Goal: Task Accomplishment & Management: Manage account settings

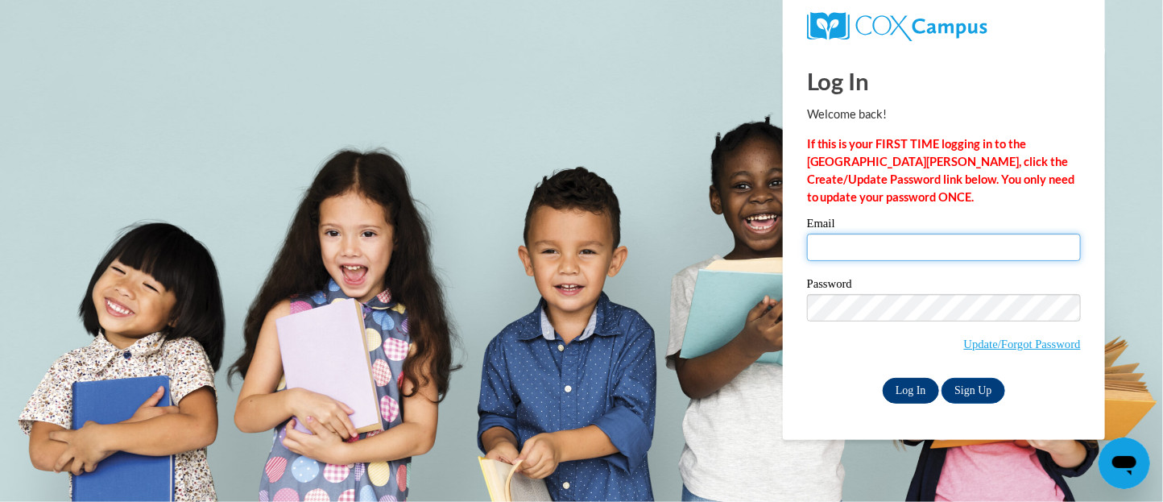
type input "[EMAIL_ADDRESS][DOMAIN_NAME]"
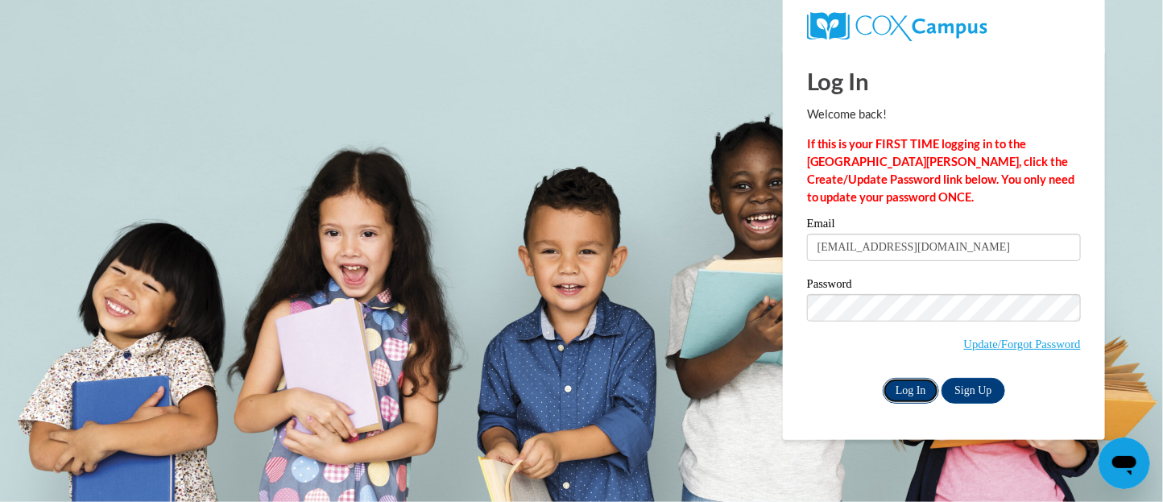
click at [907, 391] on input "Log In" at bounding box center [910, 391] width 56 height 26
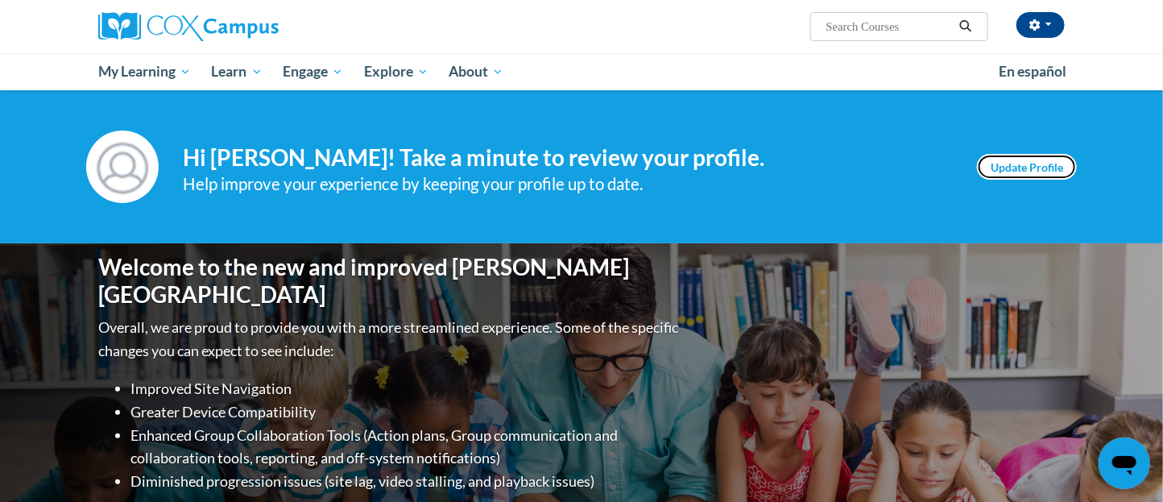
click at [1005, 166] on link "Update Profile" at bounding box center [1027, 167] width 100 height 26
